Goal: Transaction & Acquisition: Purchase product/service

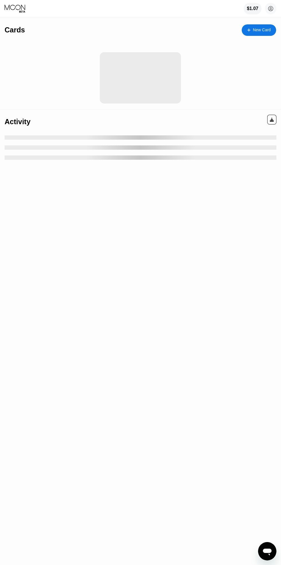
click at [268, 8] on icon at bounding box center [270, 8] width 5 height 5
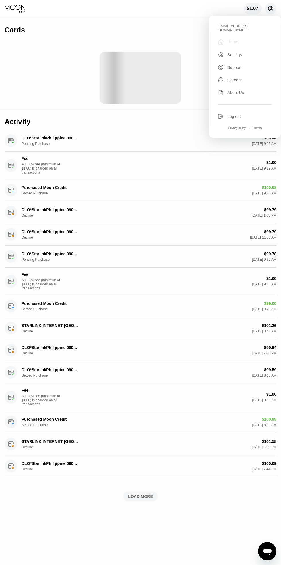
click at [221, 38] on div "" at bounding box center [221, 41] width 6 height 7
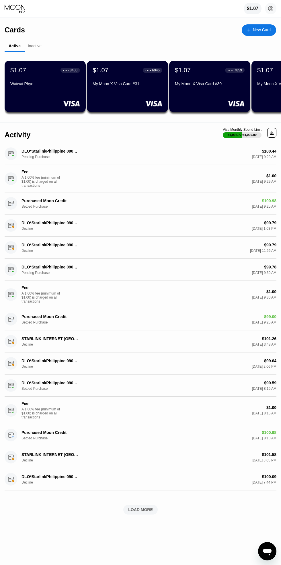
click at [246, 2] on div "$1.07 badwae458@gmail.com  Home Settings Support Careers About Us Log out Priv…" at bounding box center [140, 8] width 281 height 17
click at [245, 7] on div "$1.07" at bounding box center [253, 8] width 18 height 11
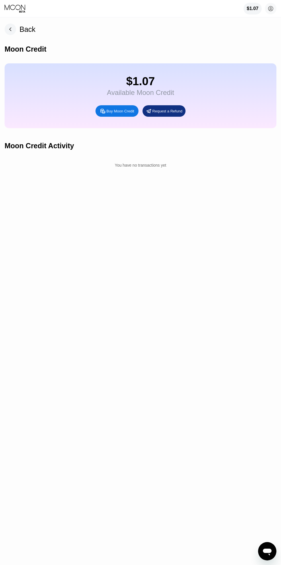
click at [109, 108] on div "Buy Moon Credit" at bounding box center [116, 110] width 43 height 11
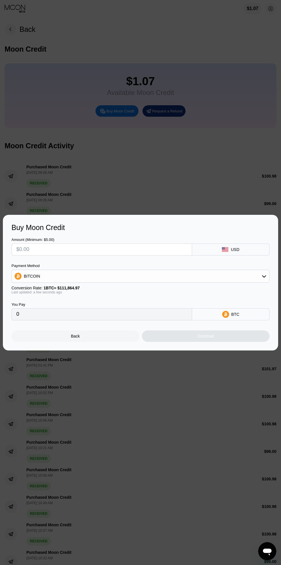
click at [73, 247] on input "text" at bounding box center [101, 249] width 171 height 11
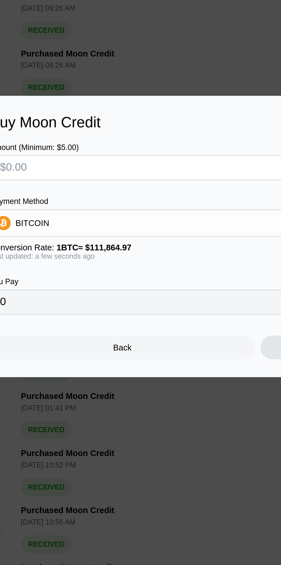
type input "$1"
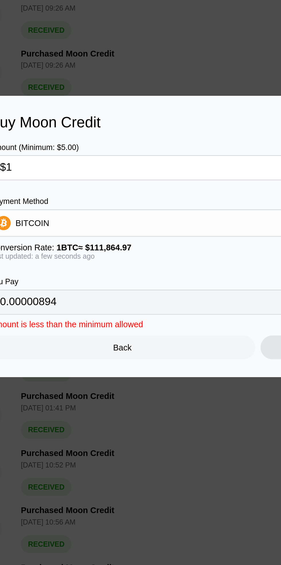
type input "0.00000894"
type input "$10"
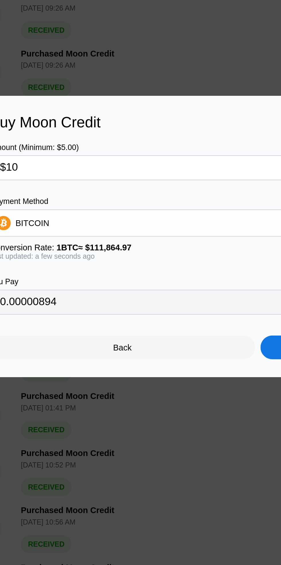
type input "0.00008940"
type input "$101"
type input "0.00090288"
type input "$101."
click at [40, 277] on div "BITCOIN" at bounding box center [140, 275] width 257 height 11
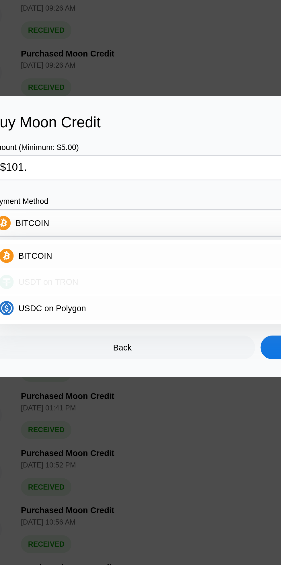
click at [33, 306] on span "USDT on TRON" at bounding box center [39, 304] width 29 height 5
type input "102.02"
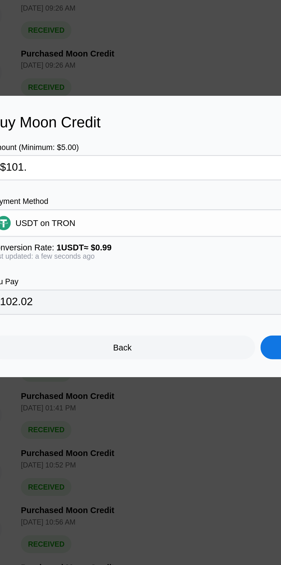
click at [47, 249] on input "$101." at bounding box center [101, 249] width 171 height 11
type input "$101.9"
type input "102.93"
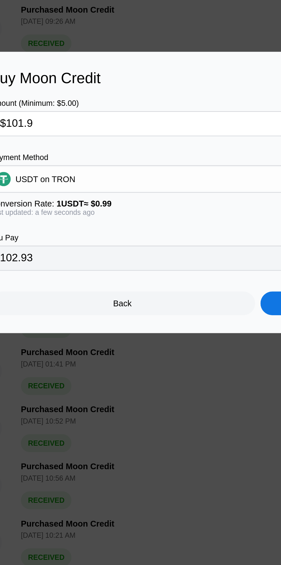
type input "$101.97"
type input "103.00"
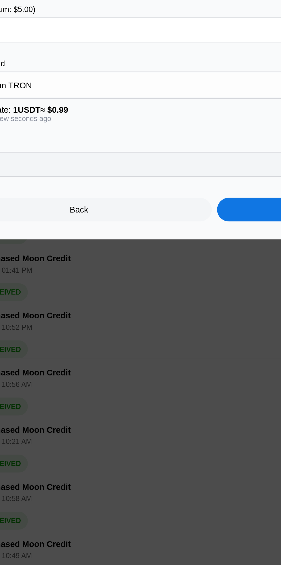
click at [154, 338] on div "Continue" at bounding box center [206, 335] width 128 height 11
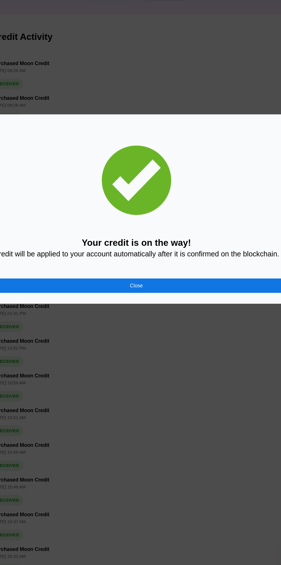
click at [105, 346] on div "Close" at bounding box center [140, 342] width 258 height 11
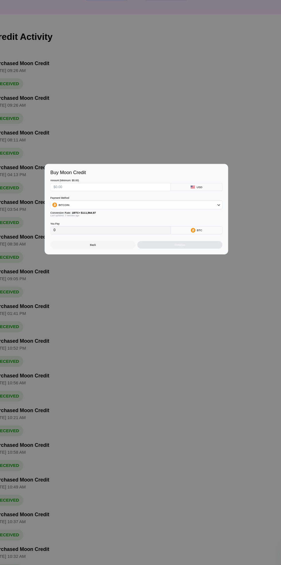
type input "0"
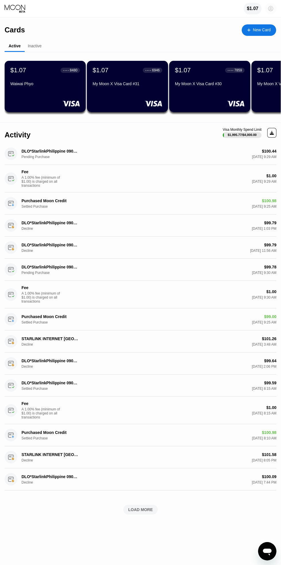
click at [271, 9] on circle at bounding box center [270, 8] width 11 height 11
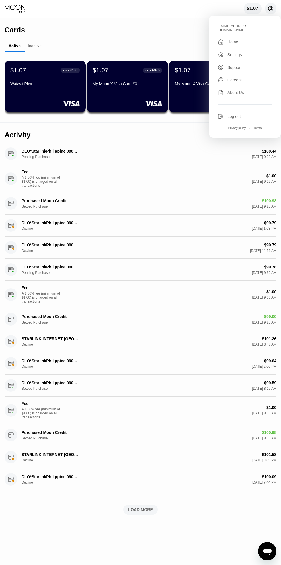
click at [221, 38] on div "" at bounding box center [221, 41] width 6 height 7
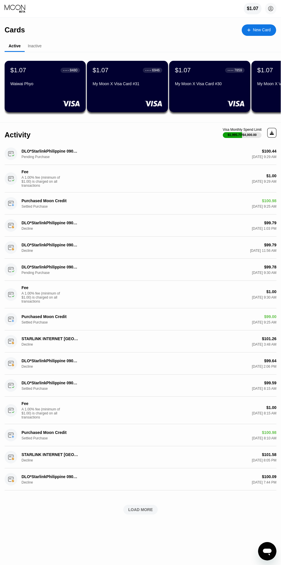
click at [271, 9] on icon at bounding box center [270, 8] width 3 height 3
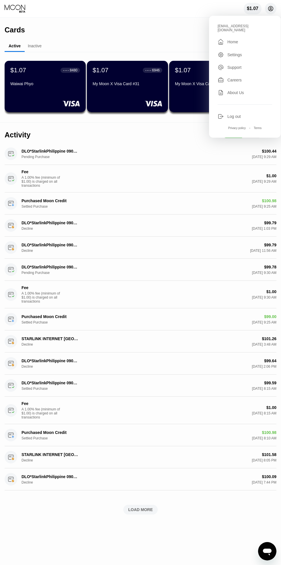
click at [221, 38] on div "" at bounding box center [221, 41] width 6 height 7
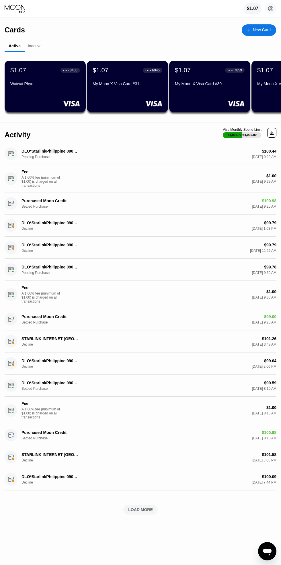
click at [270, 7] on circle at bounding box center [270, 8] width 11 height 11
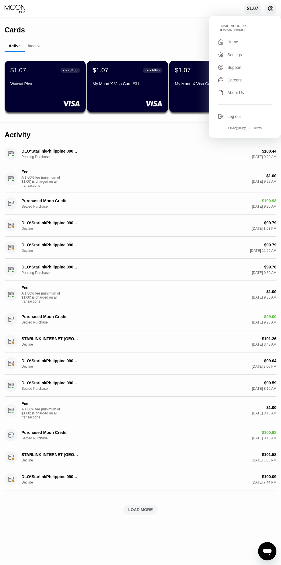
click at [221, 38] on div "" at bounding box center [221, 41] width 6 height 7
